Goal: Task Accomplishment & Management: Complete application form

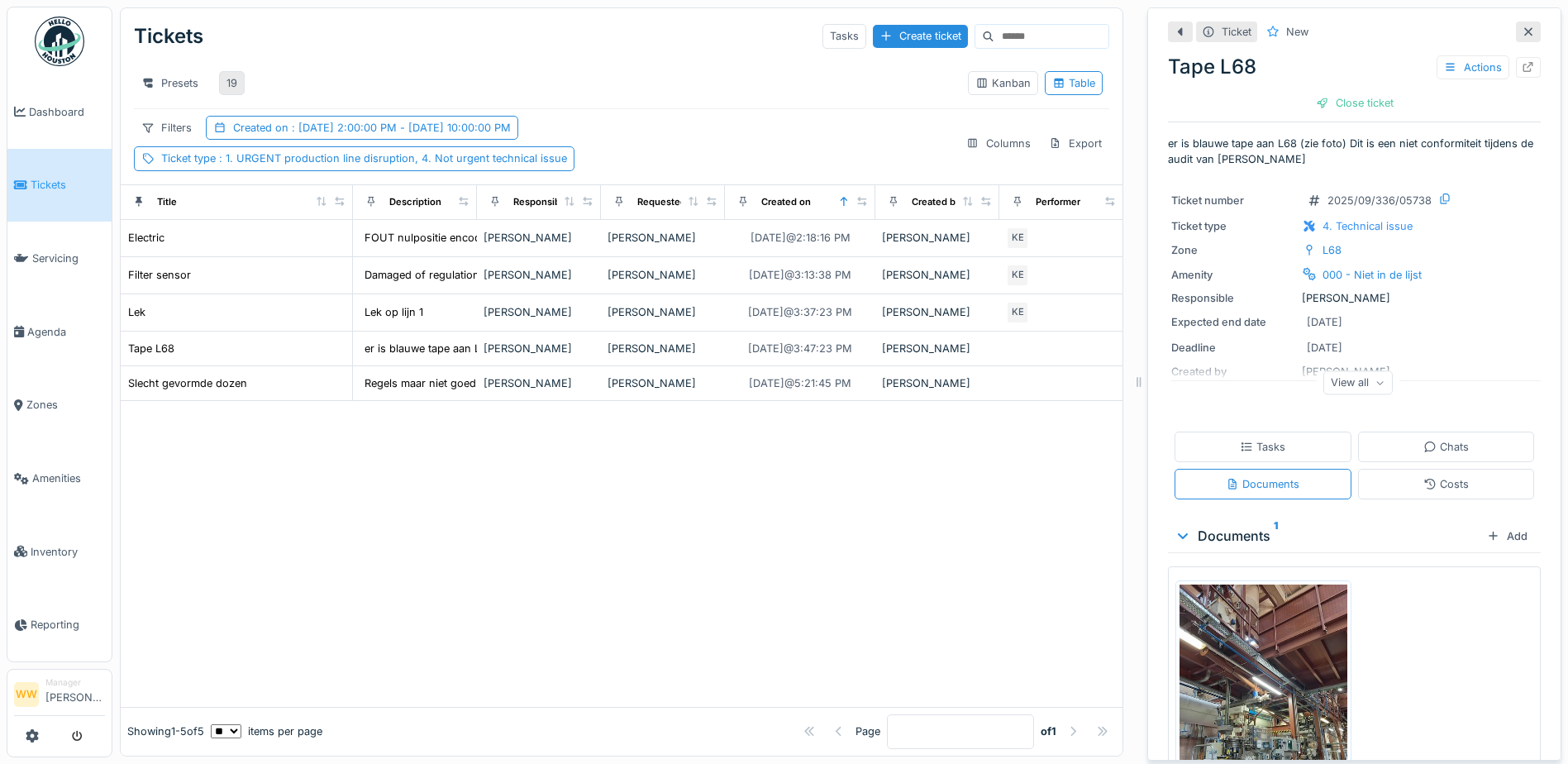
click at [225, 80] on div "19" at bounding box center [231, 83] width 26 height 24
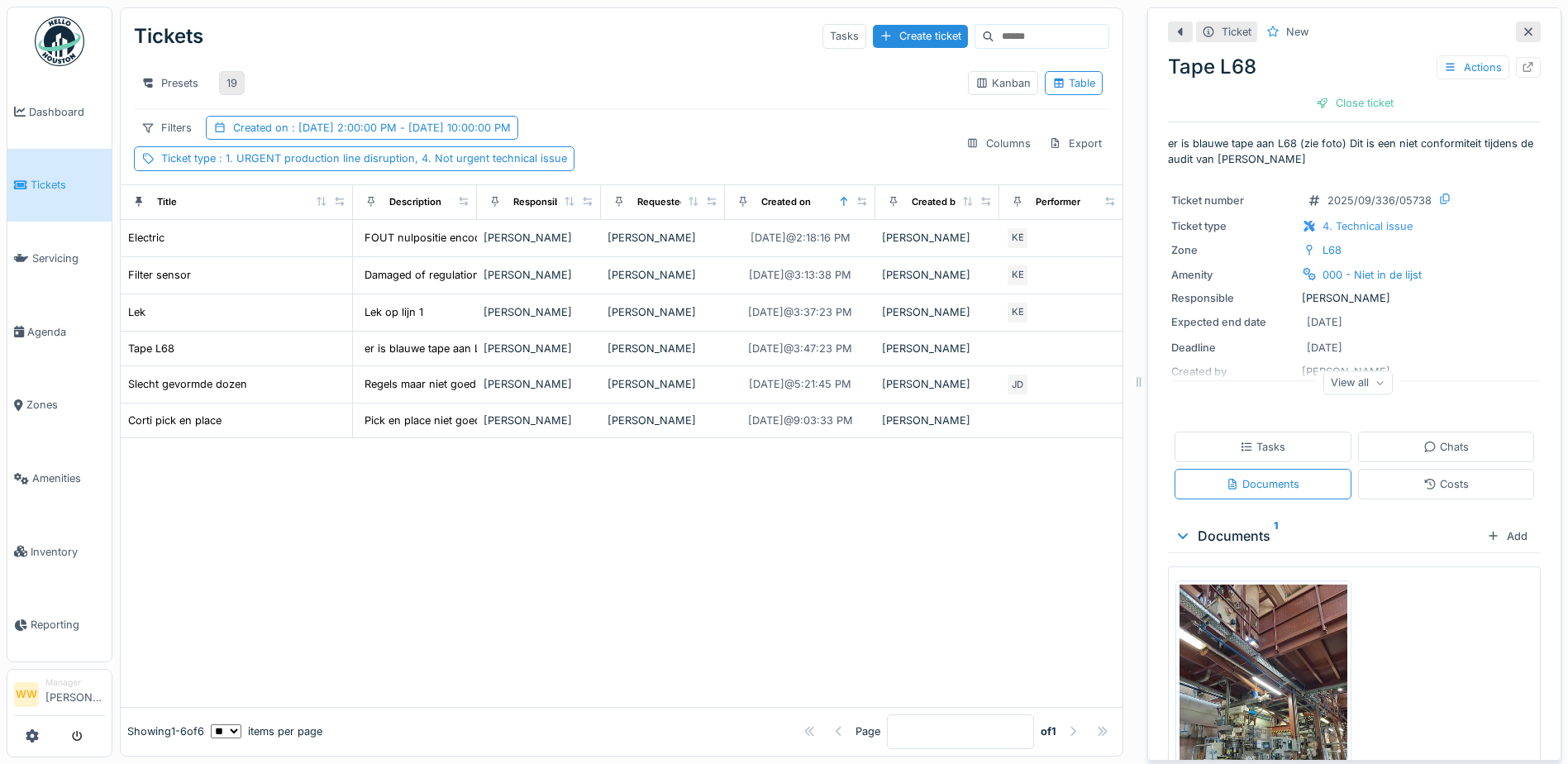
click at [232, 77] on div "19" at bounding box center [231, 83] width 11 height 15
click at [1448, 71] on div "Actions" at bounding box center [1472, 68] width 73 height 24
click at [1304, 450] on div "Tasks" at bounding box center [1263, 447] width 177 height 31
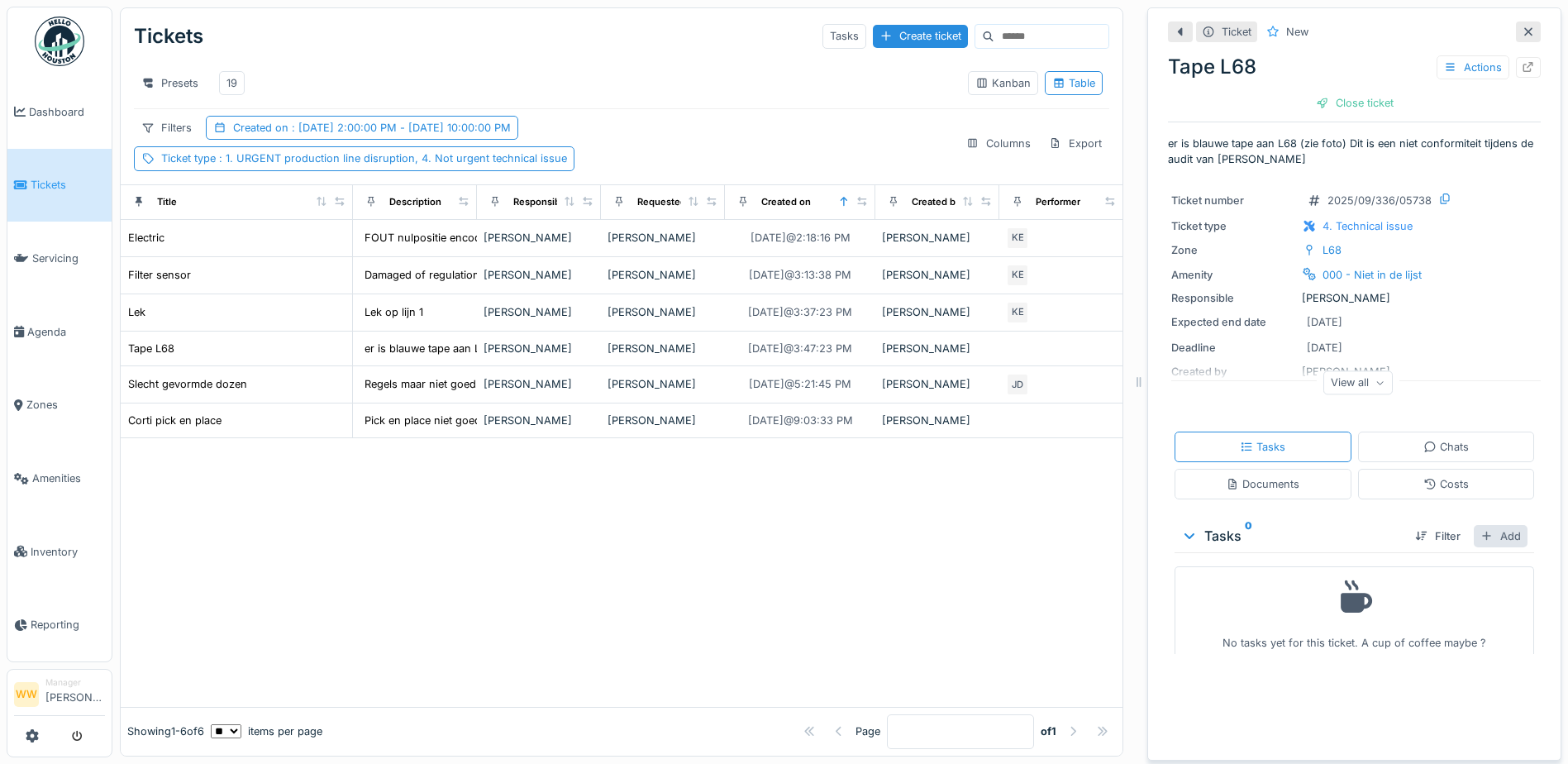
click at [1484, 525] on div "Add" at bounding box center [1500, 536] width 54 height 22
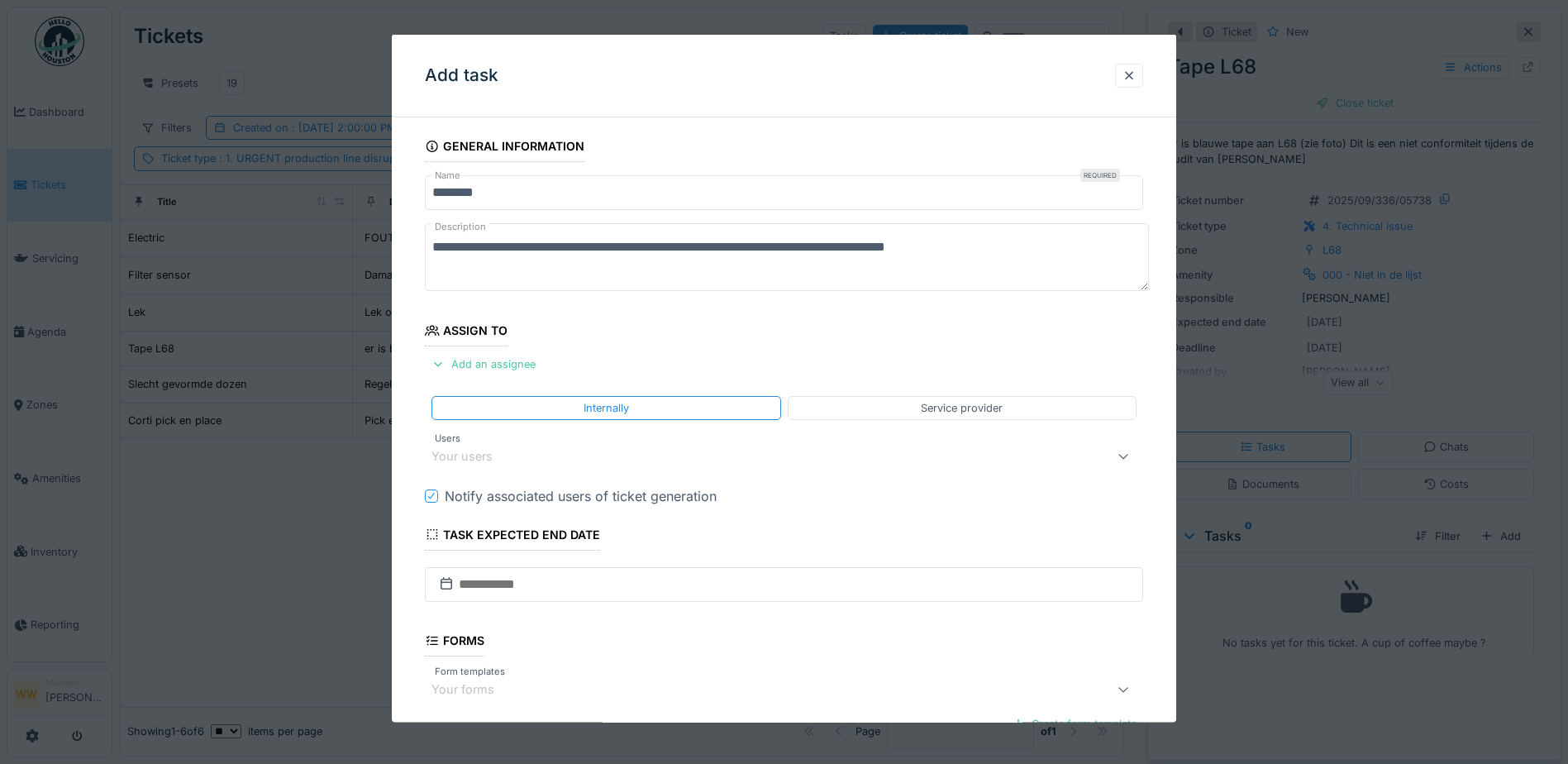
click at [487, 456] on div "Your users" at bounding box center [473, 455] width 84 height 18
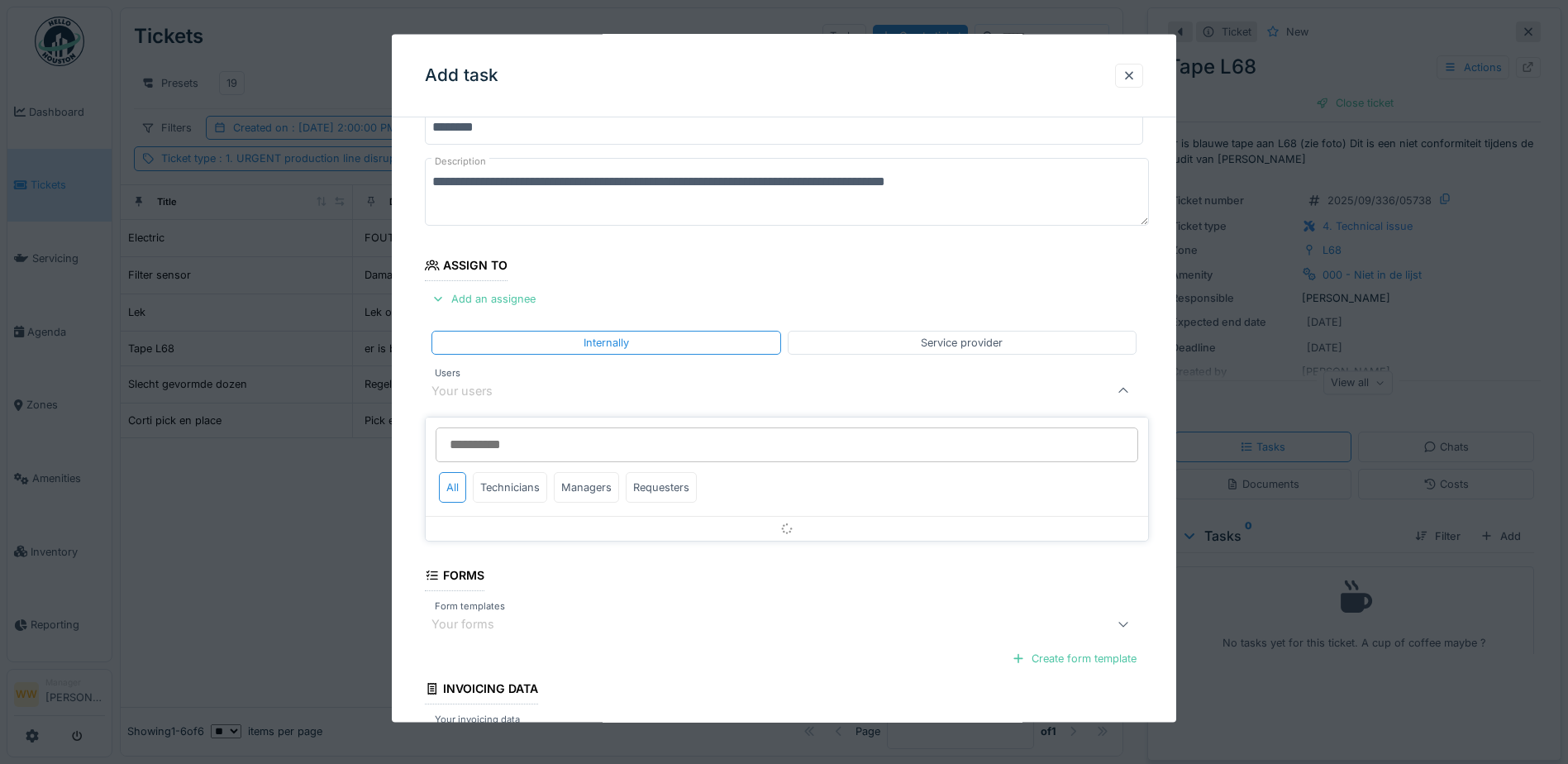
scroll to position [78, 0]
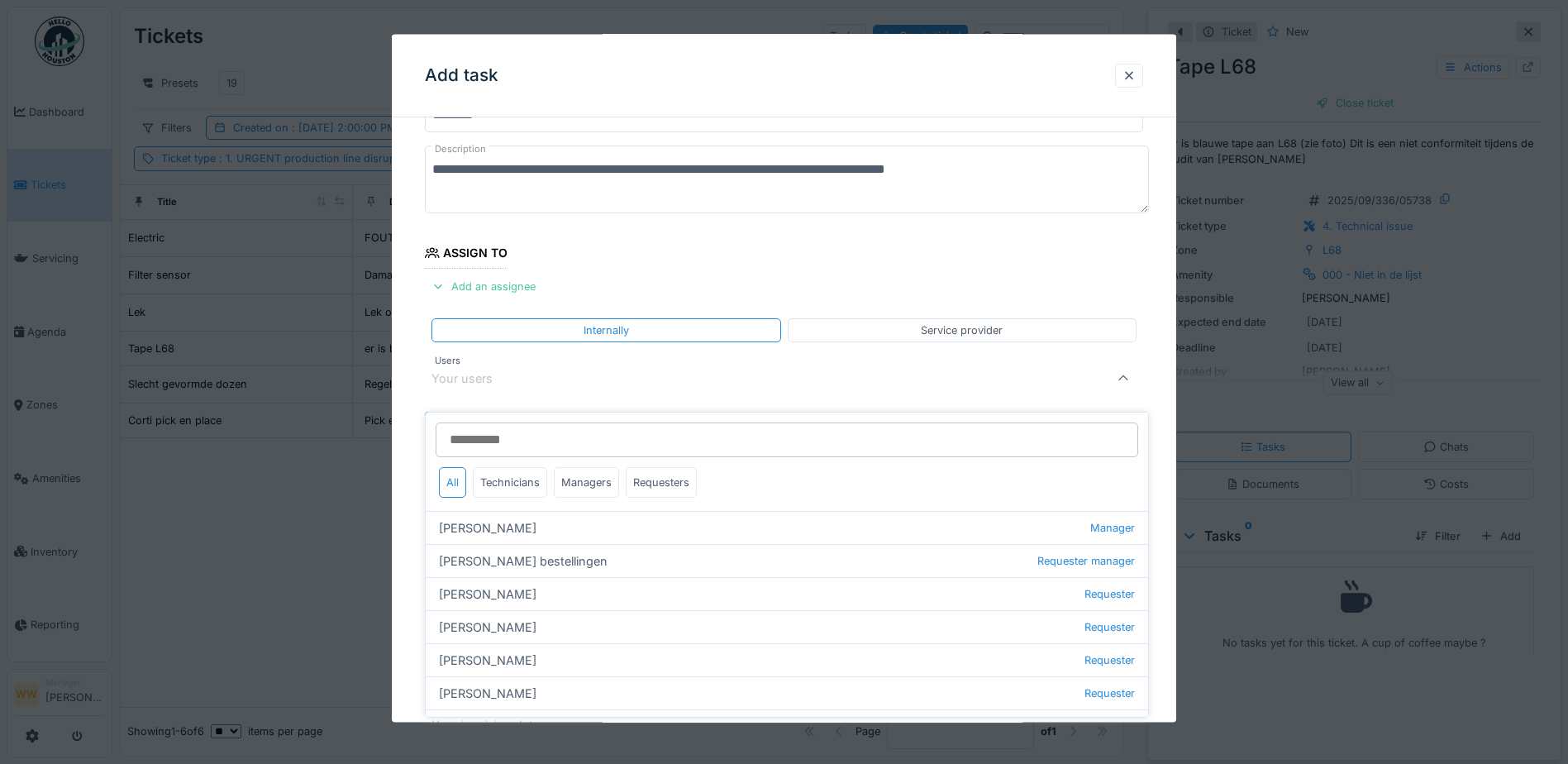
click at [483, 426] on input "Users" at bounding box center [786, 440] width 702 height 34
click at [529, 467] on div "Technicians" at bounding box center [509, 483] width 75 height 31
click at [516, 431] on input "Users" at bounding box center [786, 440] width 702 height 34
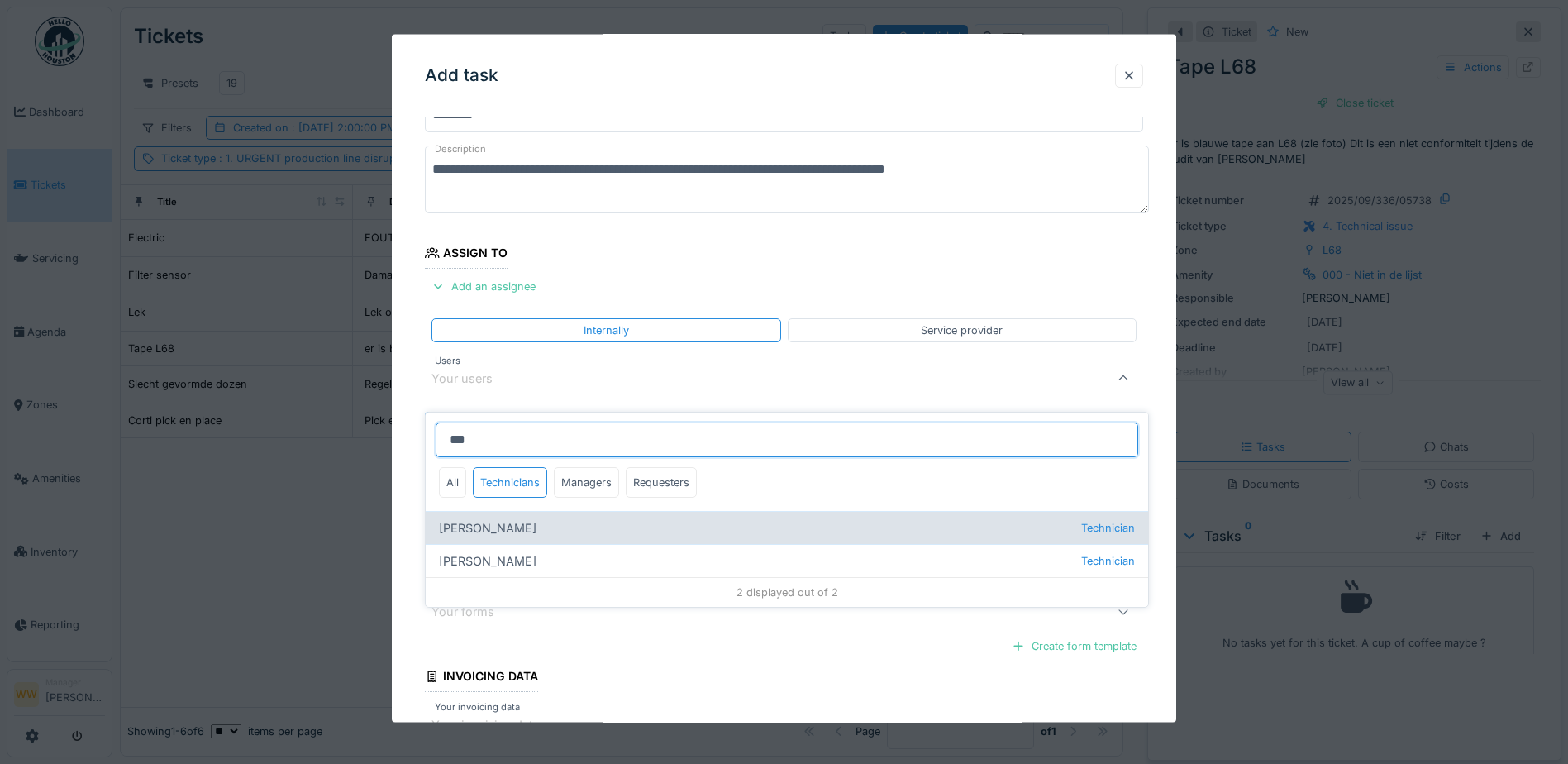
type input "***"
click at [509, 513] on div "[PERSON_NAME] Technician" at bounding box center [786, 527] width 722 height 33
type input "*****"
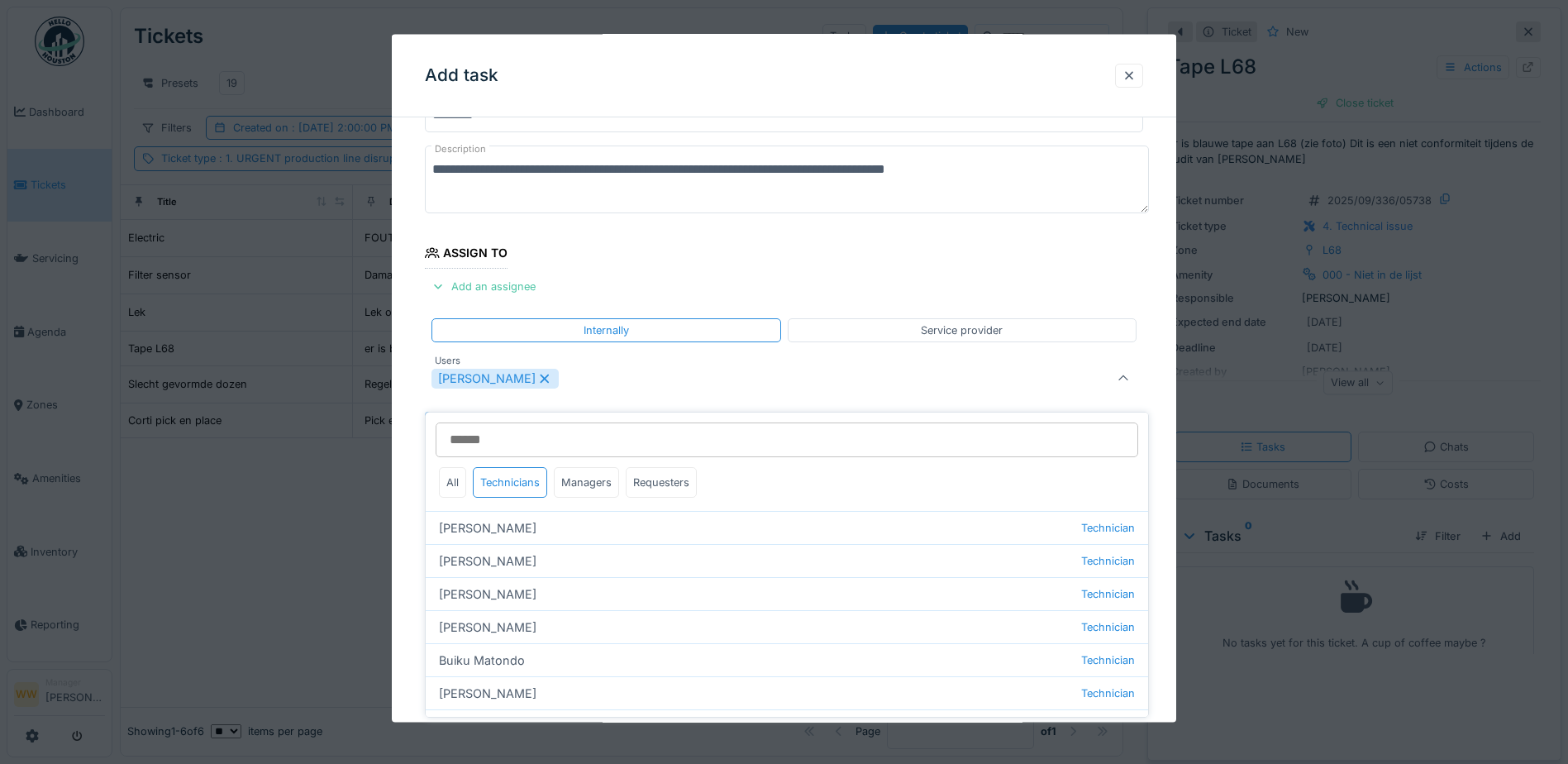
drag, startPoint x: 1122, startPoint y: 370, endPoint x: 1108, endPoint y: 380, distance: 17.2
click at [1123, 370] on div at bounding box center [1122, 378] width 13 height 15
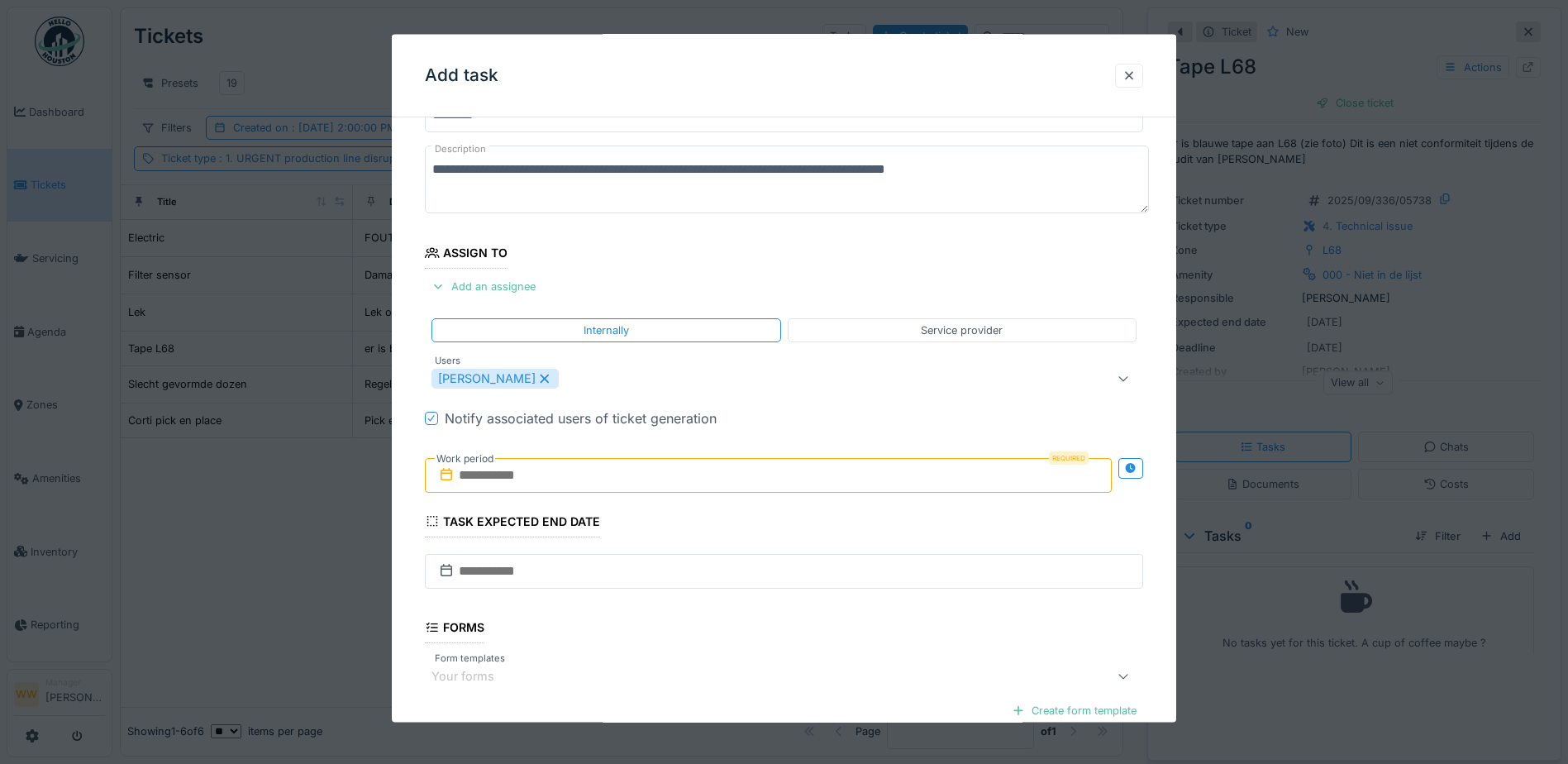
click at [601, 484] on input "text" at bounding box center [767, 474] width 687 height 34
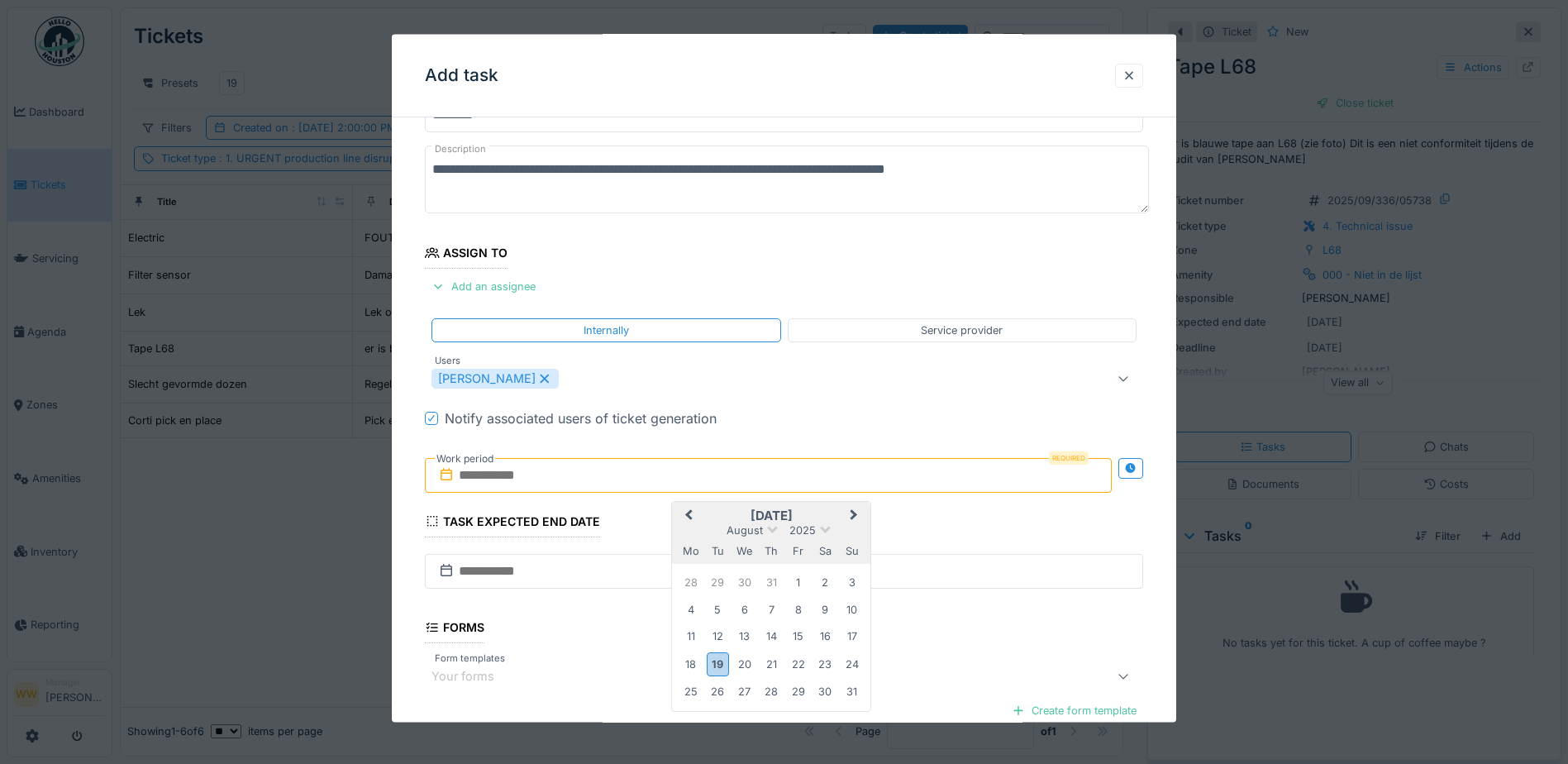
click at [743, 517] on h2 "[DATE]" at bounding box center [771, 514] width 198 height 15
click at [720, 660] on div "19" at bounding box center [718, 664] width 22 height 24
click at [719, 660] on div "19" at bounding box center [718, 664] width 22 height 24
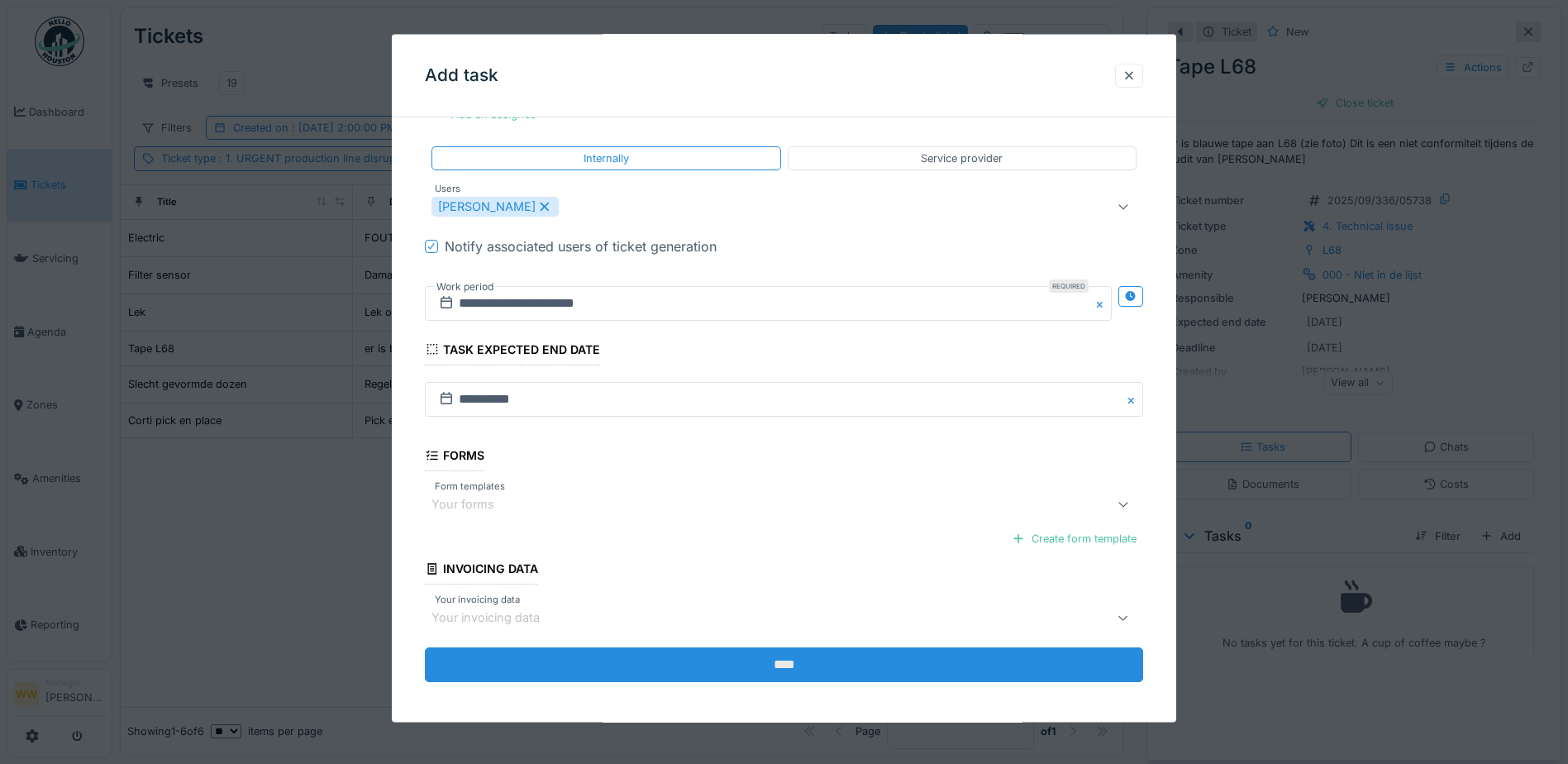
scroll to position [256, 0]
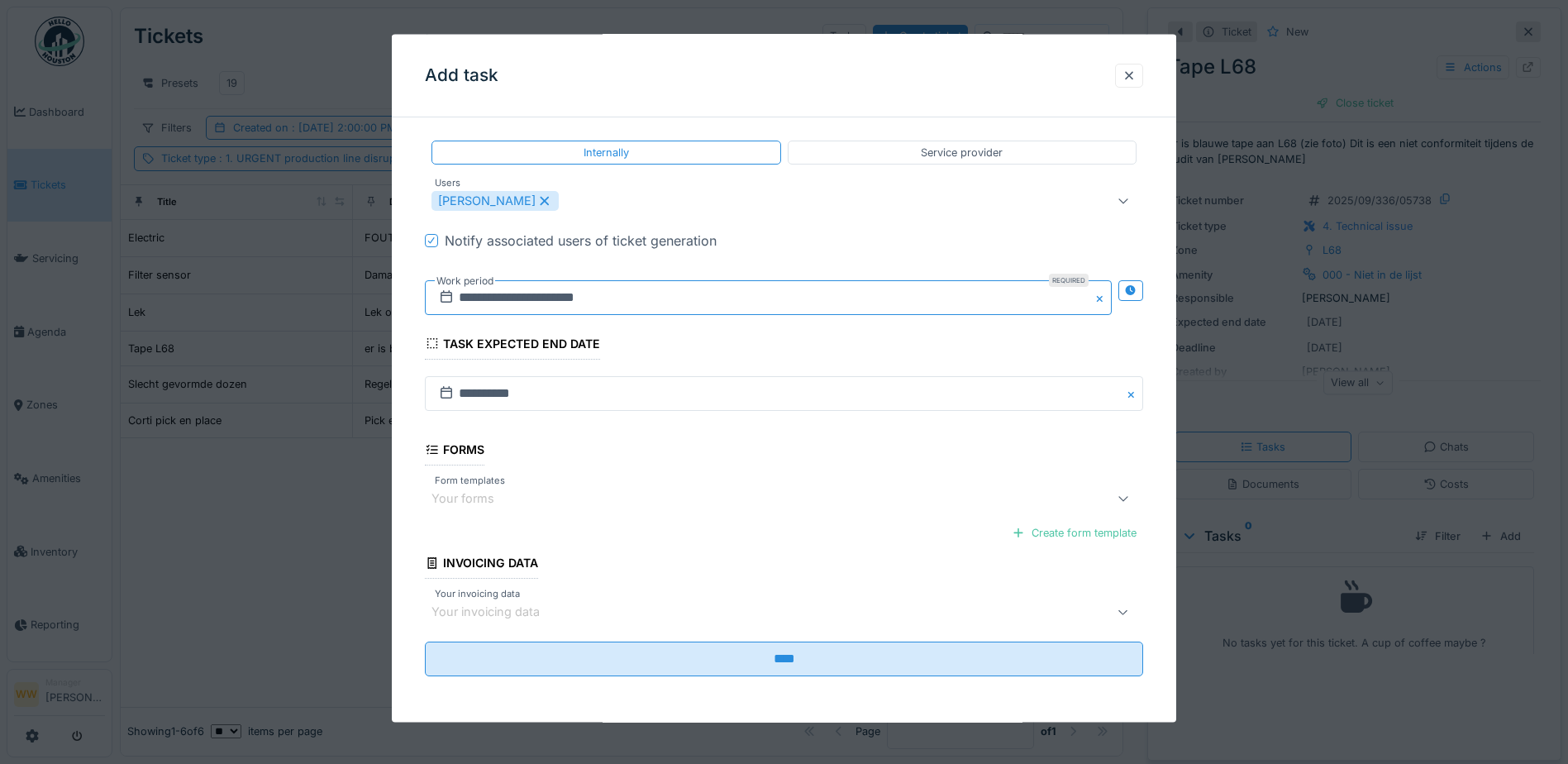
click at [638, 287] on input "**********" at bounding box center [767, 297] width 687 height 34
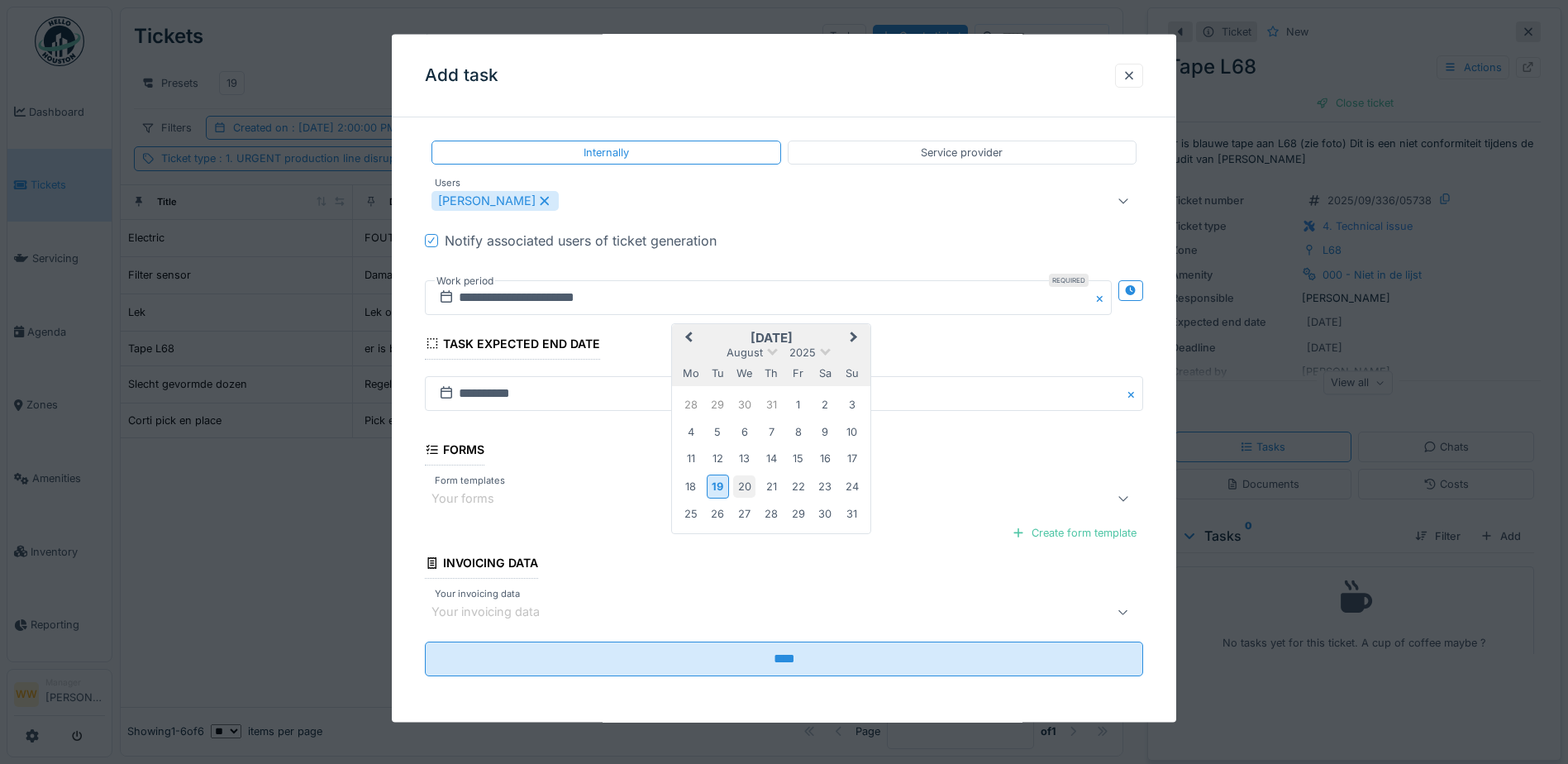
click at [745, 478] on div "20" at bounding box center [744, 485] width 22 height 22
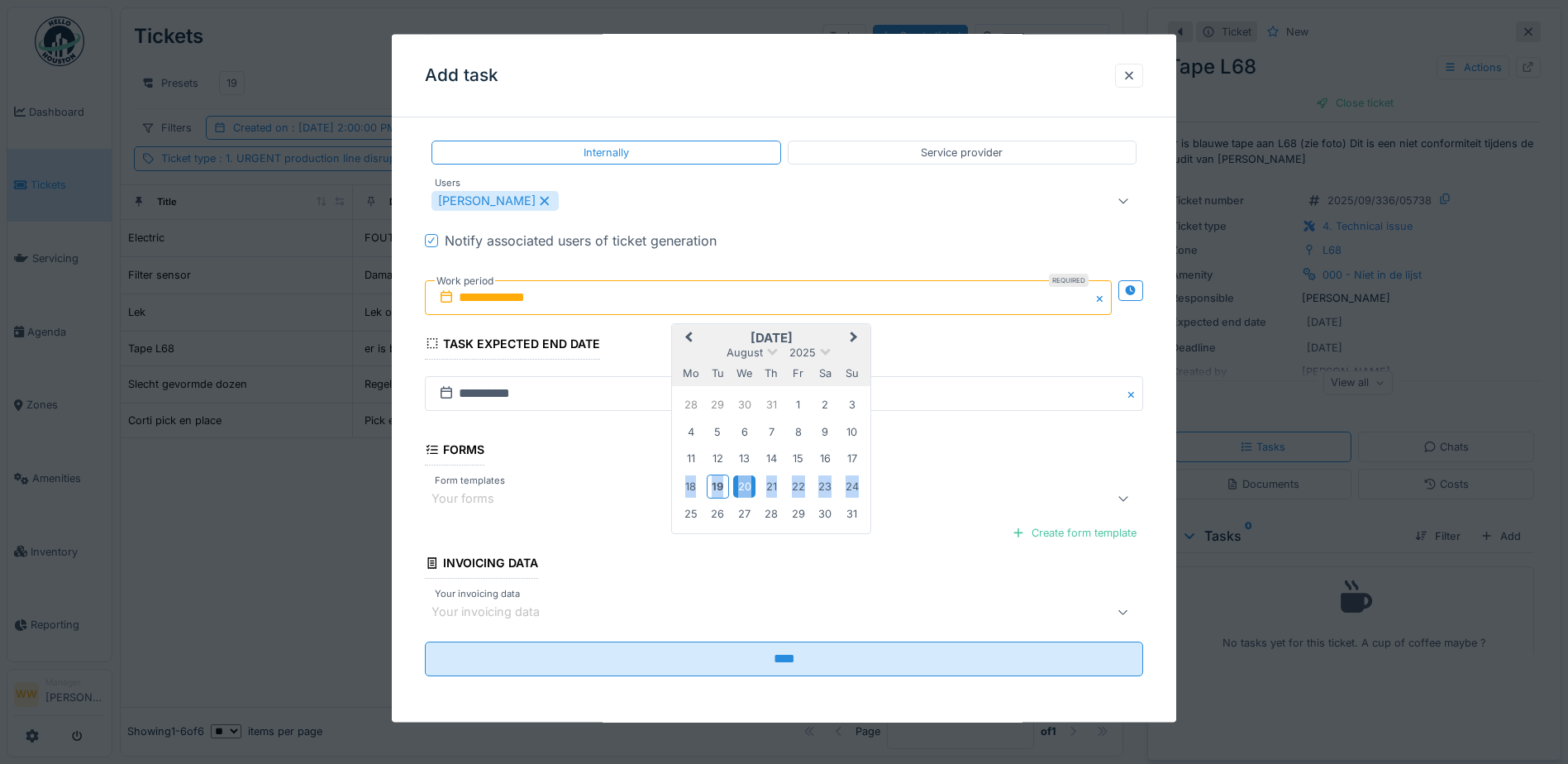
click at [745, 478] on div "20" at bounding box center [744, 485] width 22 height 22
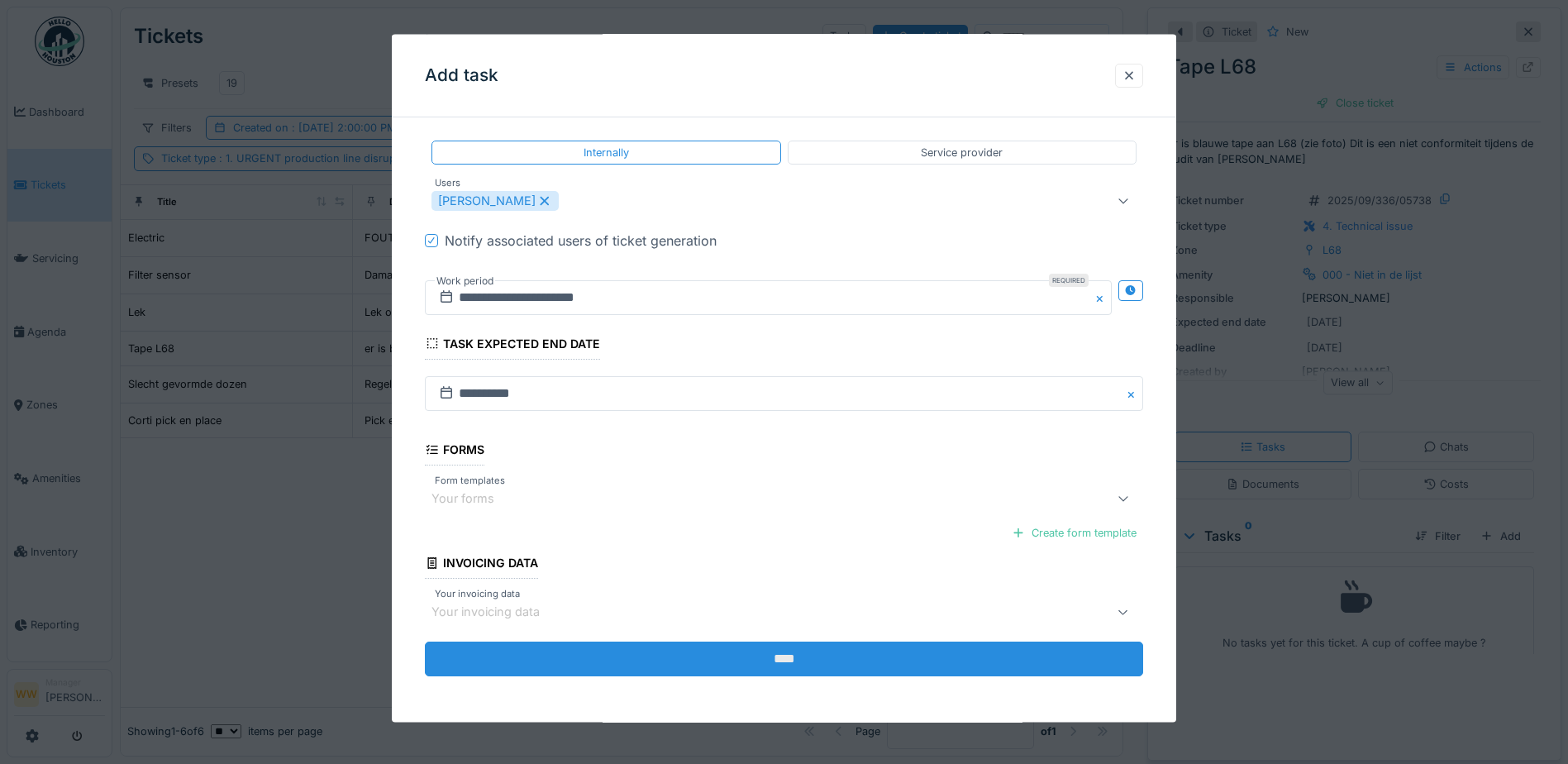
click at [700, 650] on input "****" at bounding box center [784, 659] width 718 height 34
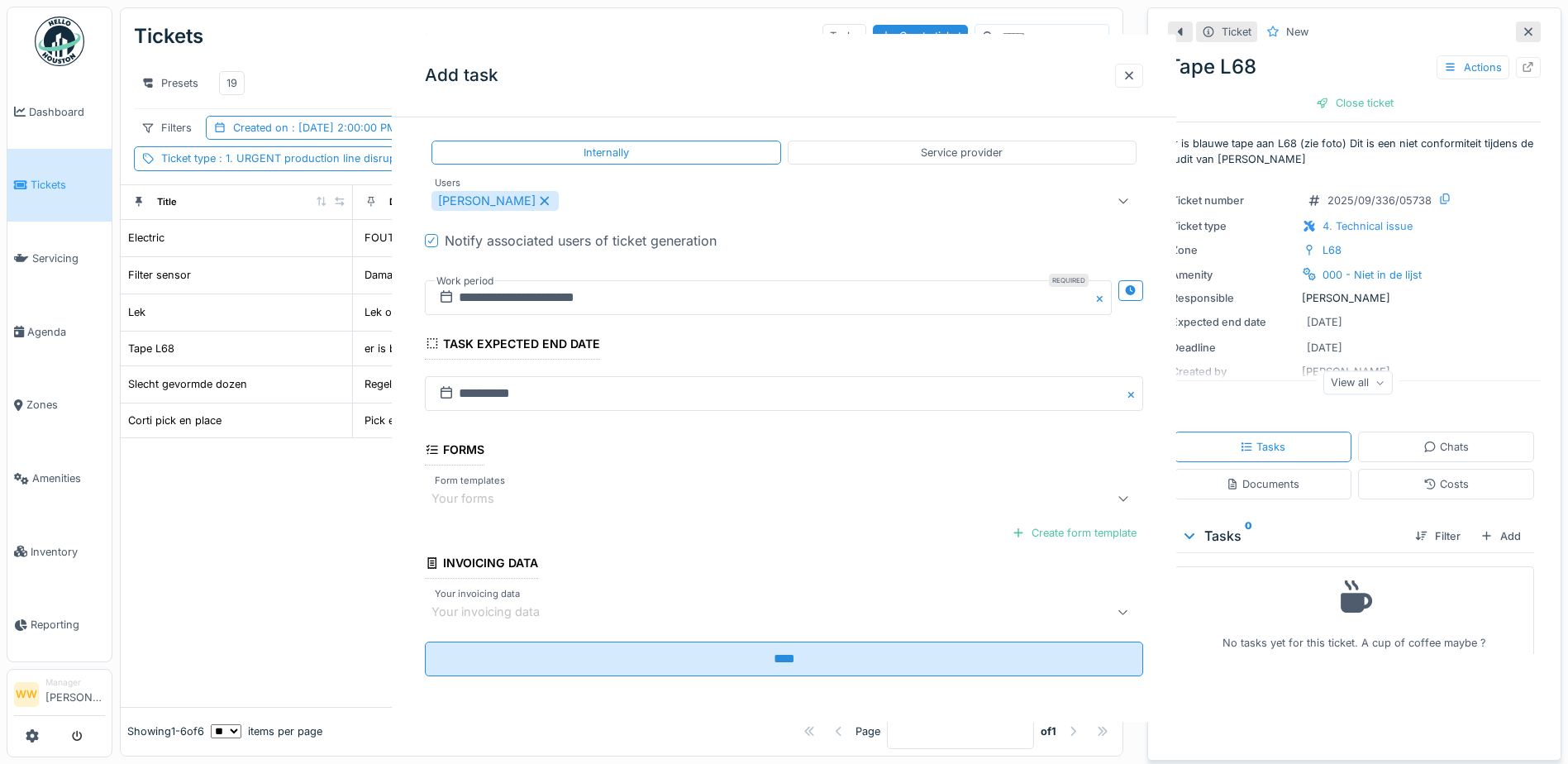
scroll to position [0, 0]
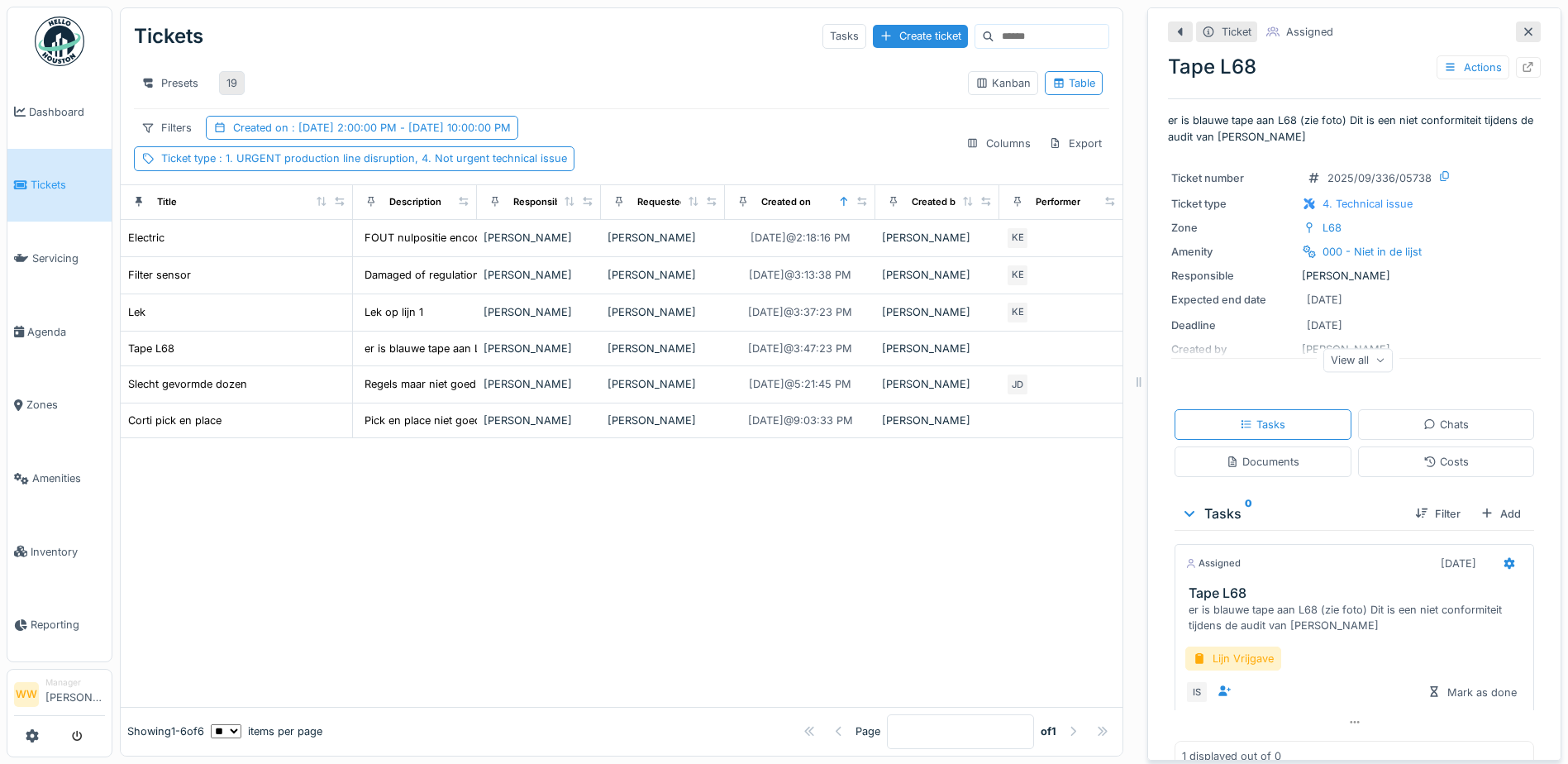
click at [235, 75] on div "19" at bounding box center [231, 83] width 11 height 15
